Goal: Register for event/course

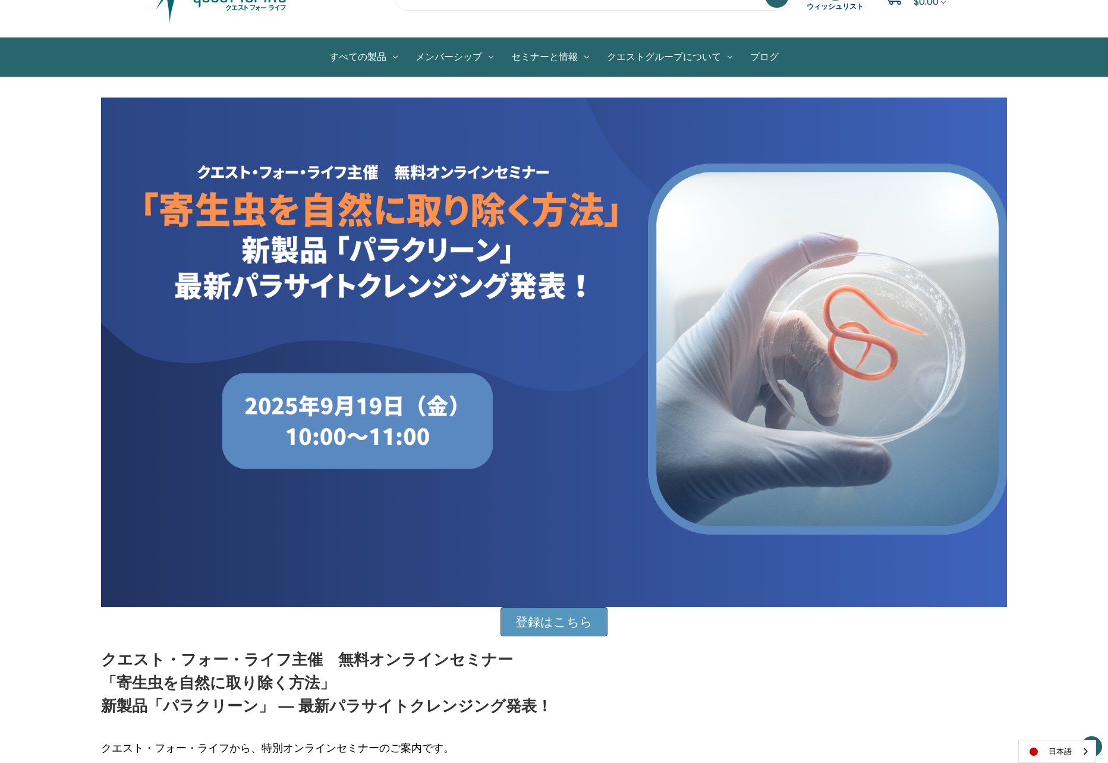
scroll to position [66, 0]
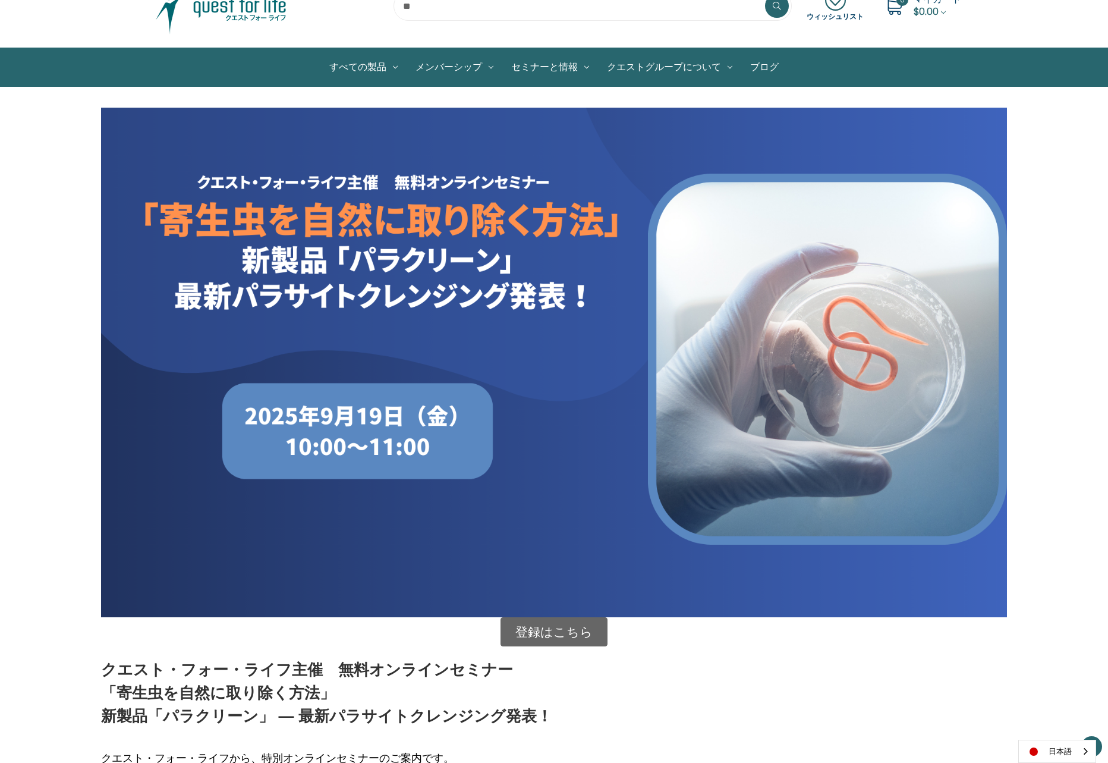
click at [579, 634] on link "登録はこちら" at bounding box center [553, 632] width 107 height 30
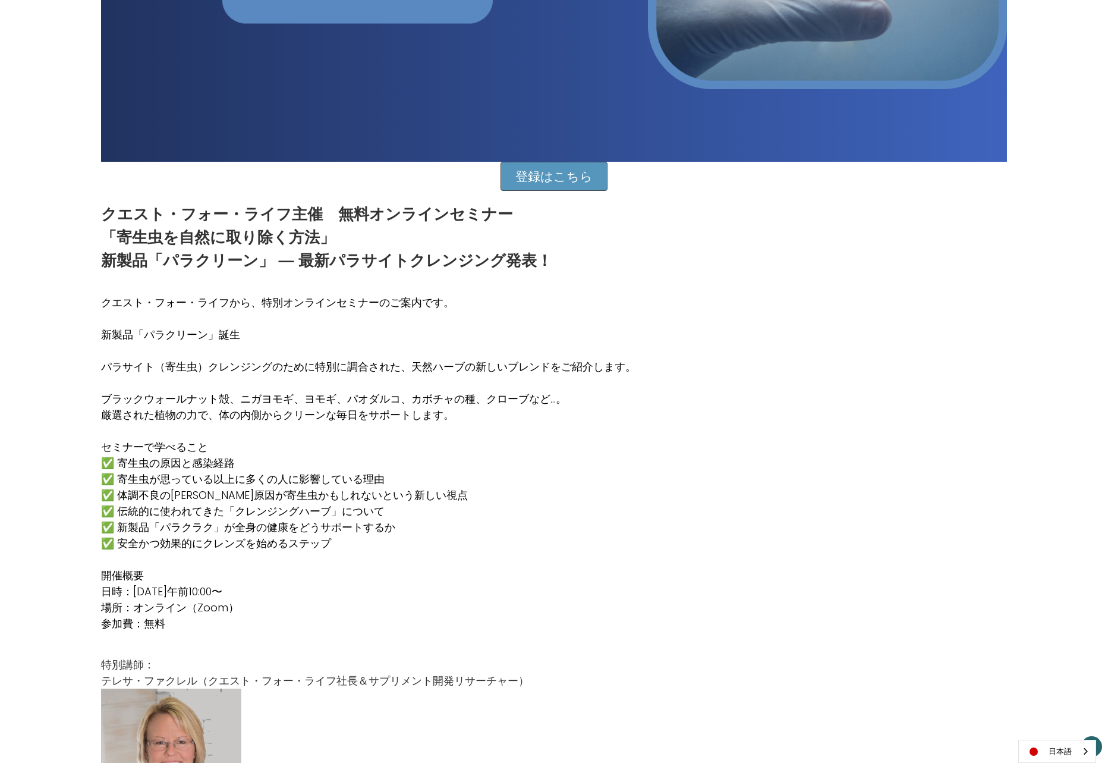
scroll to position [550, 0]
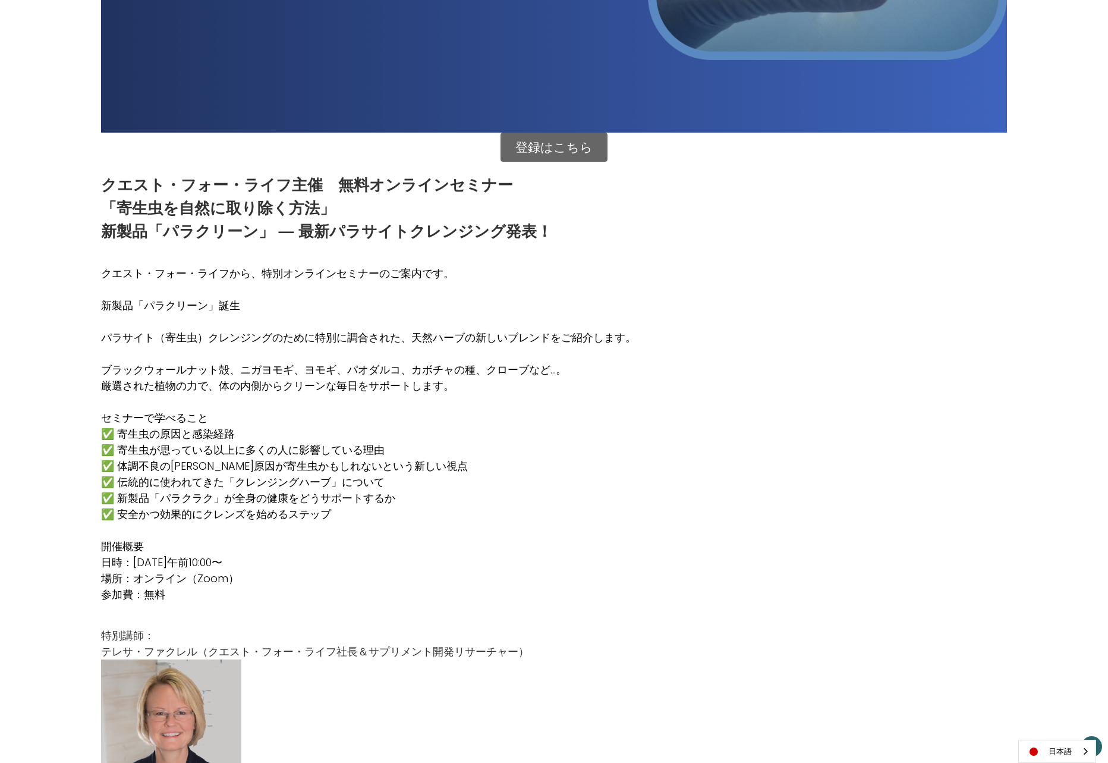
click at [540, 144] on link "登録はこちら" at bounding box center [553, 148] width 107 height 30
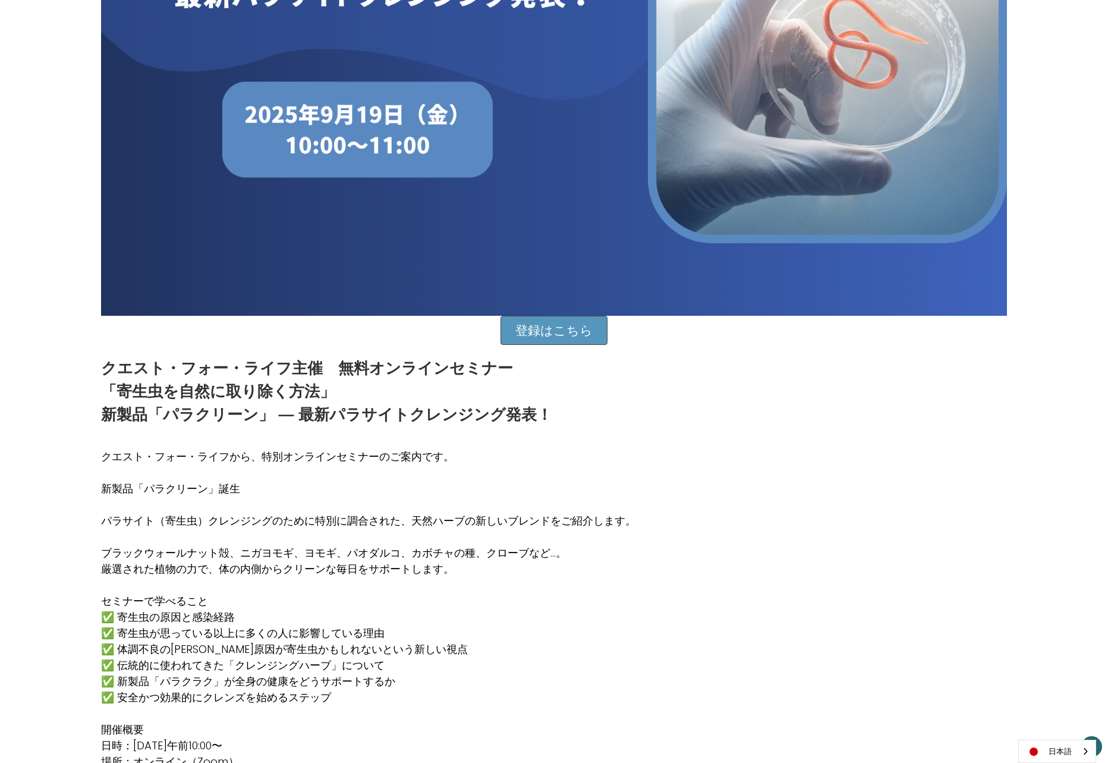
scroll to position [373, 0]
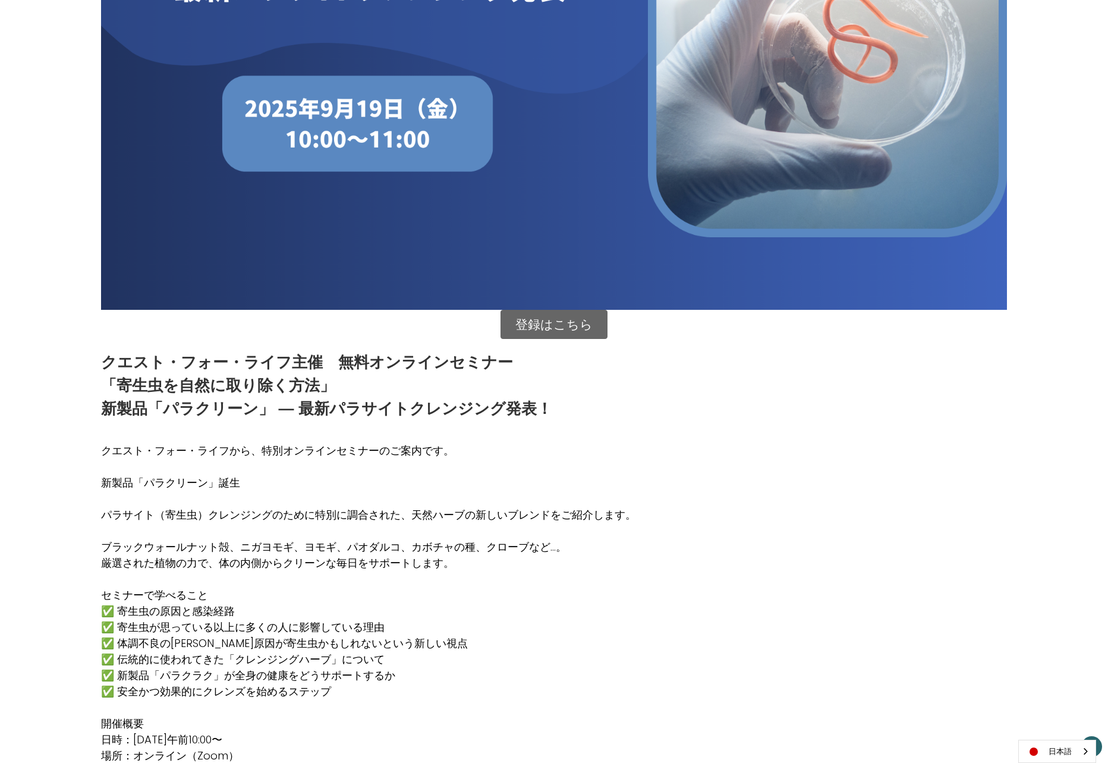
click at [562, 320] on link "登録はこちら" at bounding box center [553, 325] width 107 height 30
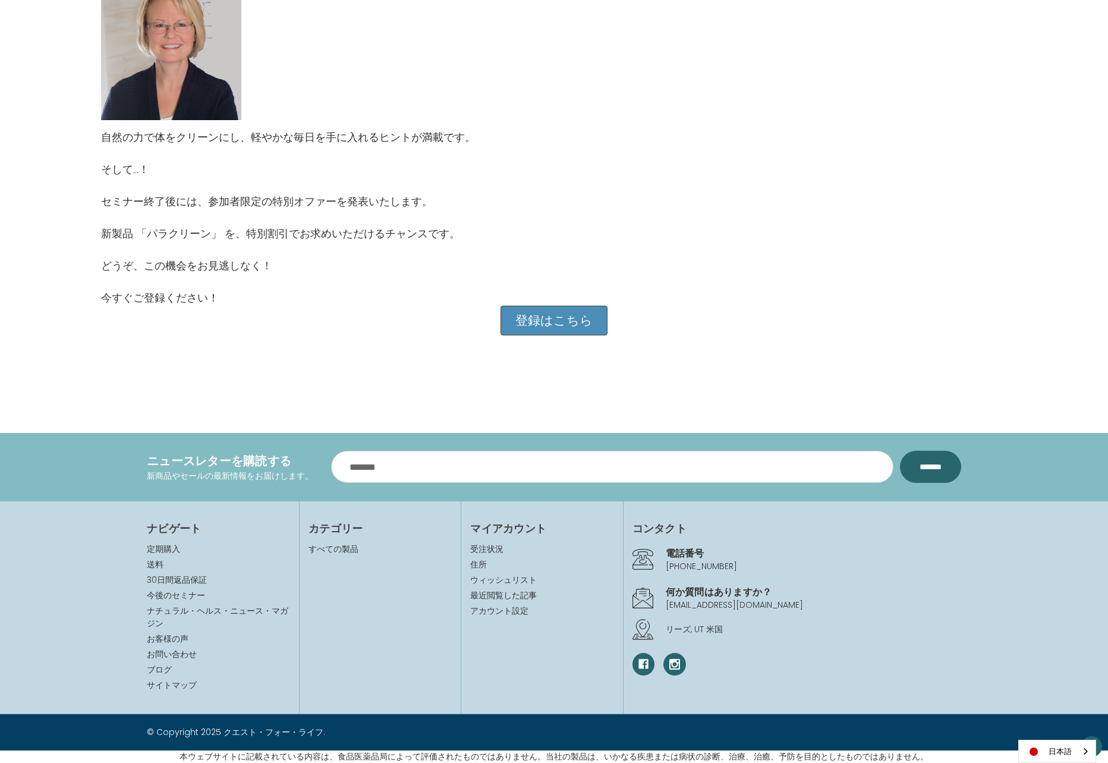
scroll to position [782, 0]
